Goal: Check status: Check status

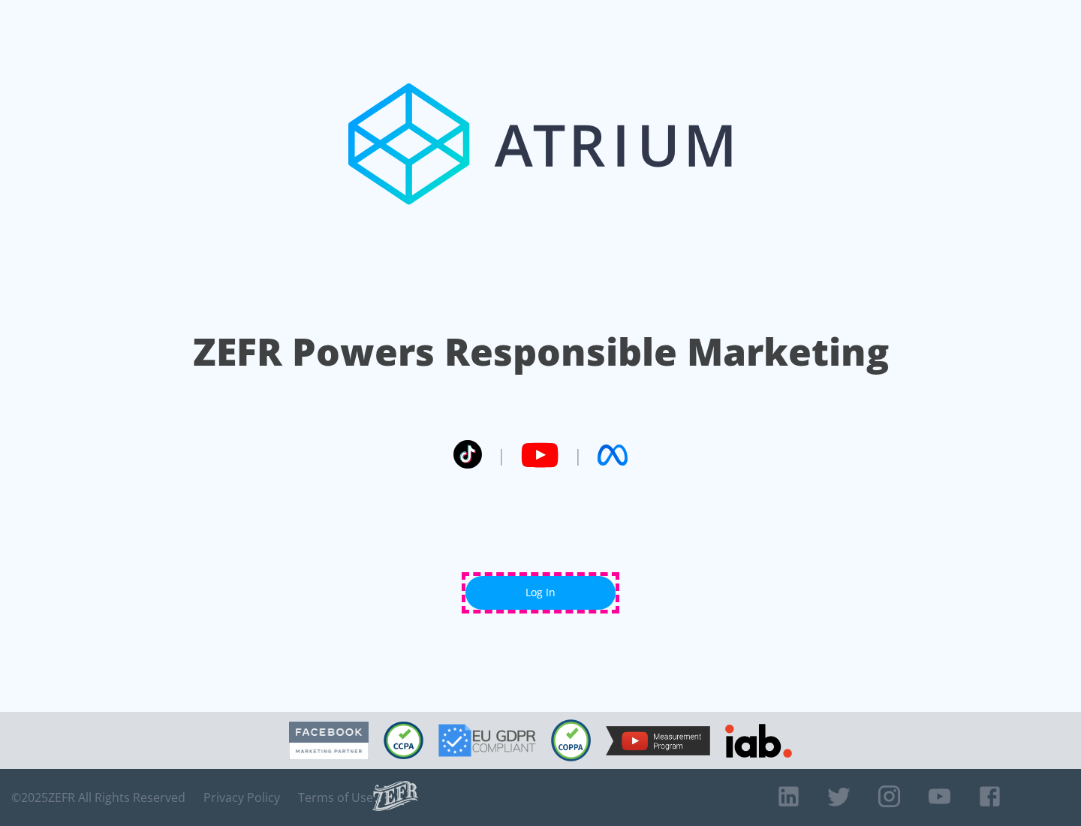
click at [541, 592] on link "Log In" at bounding box center [541, 593] width 150 height 34
